Goal: Task Accomplishment & Management: Use online tool/utility

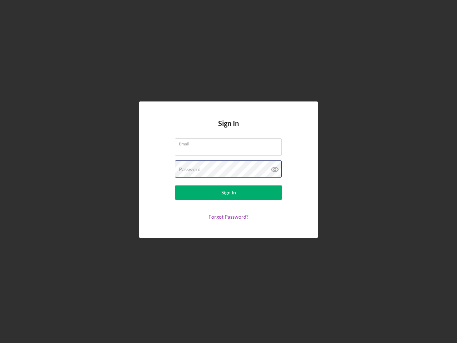
click at [229, 171] on div "Password" at bounding box center [228, 169] width 107 height 18
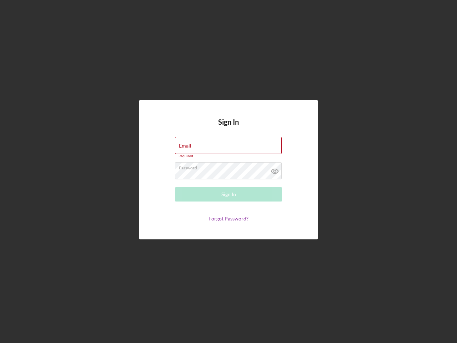
click at [275, 169] on icon at bounding box center [275, 171] width 18 height 18
